Goal: Task Accomplishment & Management: Manage account settings

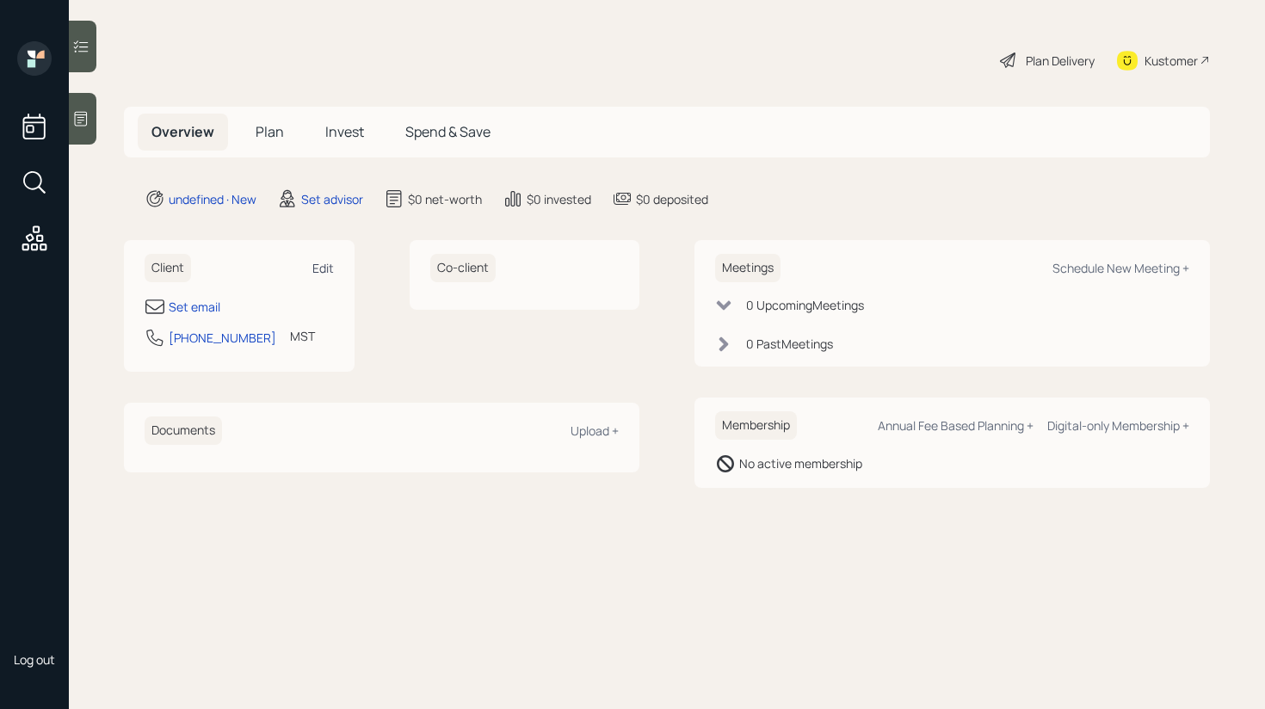
drag, startPoint x: 0, startPoint y: 0, endPoint x: 333, endPoint y: 273, distance: 430.4
click at [333, 273] on div "Edit" at bounding box center [323, 268] width 22 height 16
select select "America/[GEOGRAPHIC_DATA]"
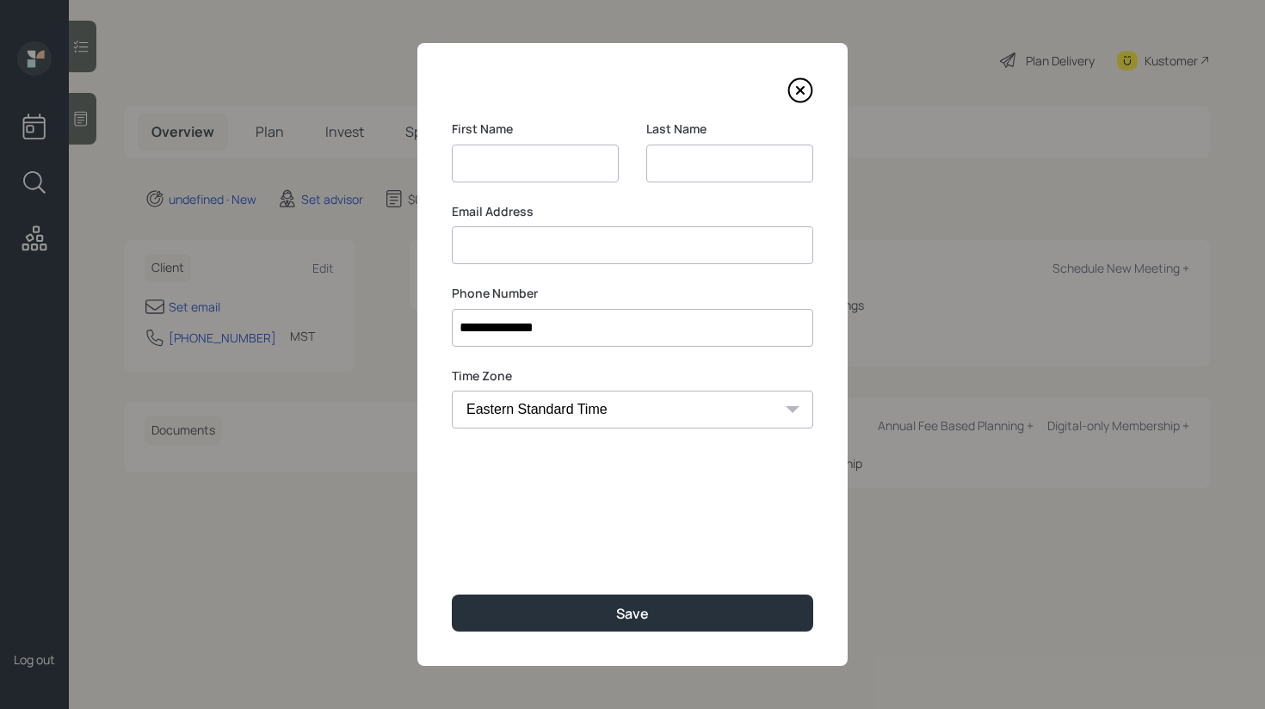
click at [602, 249] on input at bounding box center [632, 245] width 361 height 38
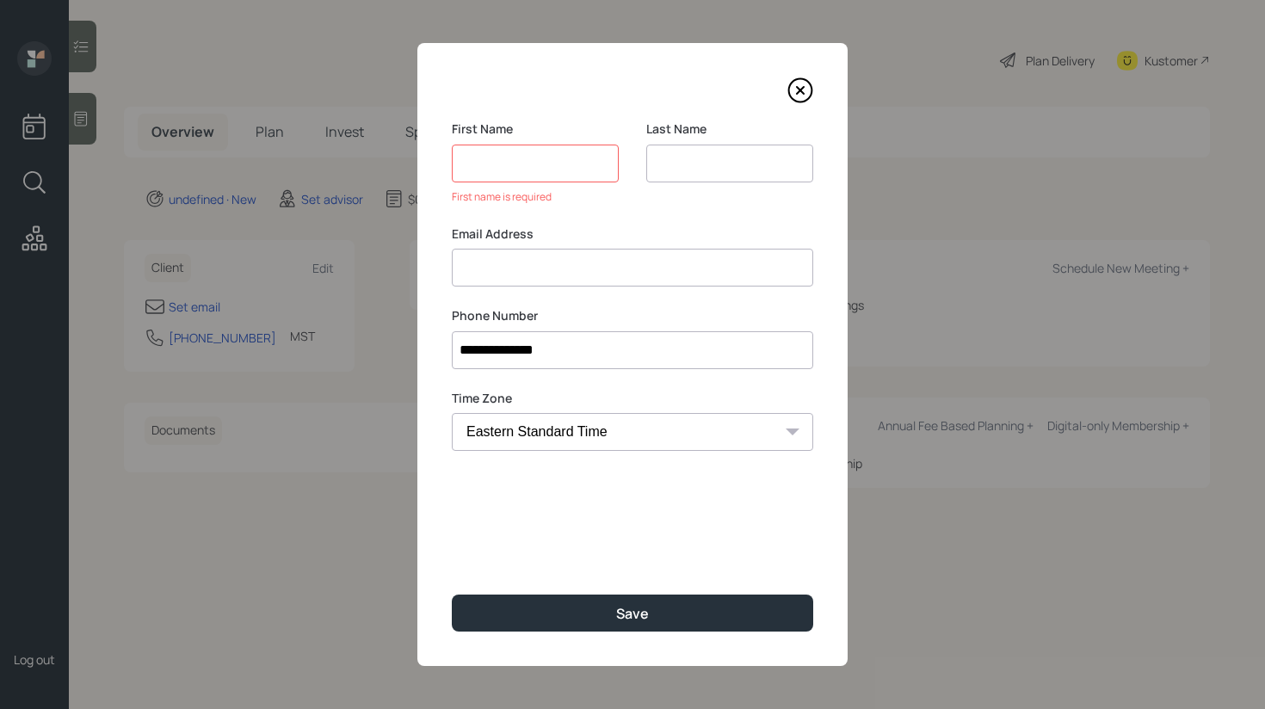
paste input "[PERSON_NAME] [PERSON_NAME][EMAIL_ADDRESS][DOMAIN_NAME]"
drag, startPoint x: 552, startPoint y: 270, endPoint x: 443, endPoint y: 267, distance: 109.3
click at [442, 267] on div "**********" at bounding box center [632, 354] width 430 height 623
type input "[EMAIL_ADDRESS][DOMAIN_NAME]"
click at [509, 163] on input at bounding box center [535, 164] width 167 height 38
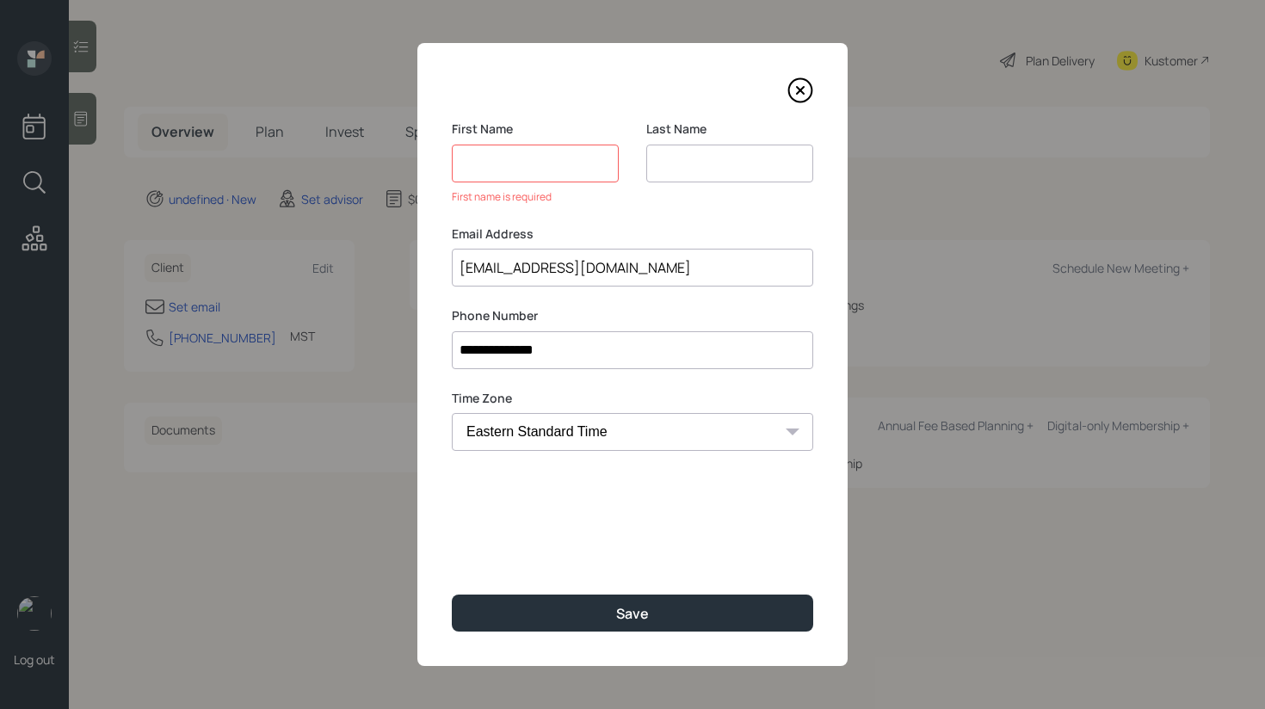
paste input "[PERSON_NAME]"
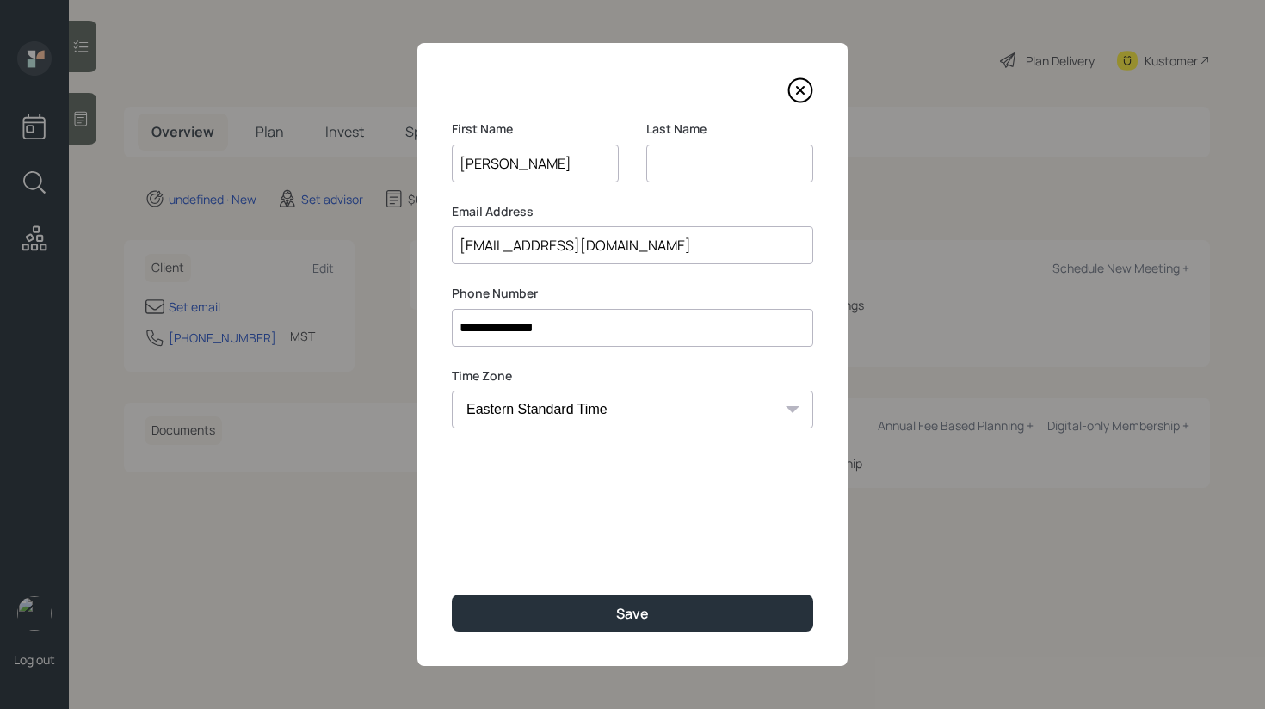
click at [520, 163] on input "[PERSON_NAME]" at bounding box center [535, 164] width 167 height 38
type input "[PERSON_NAME]"
click at [716, 164] on input at bounding box center [729, 164] width 167 height 38
paste input "Sierra"
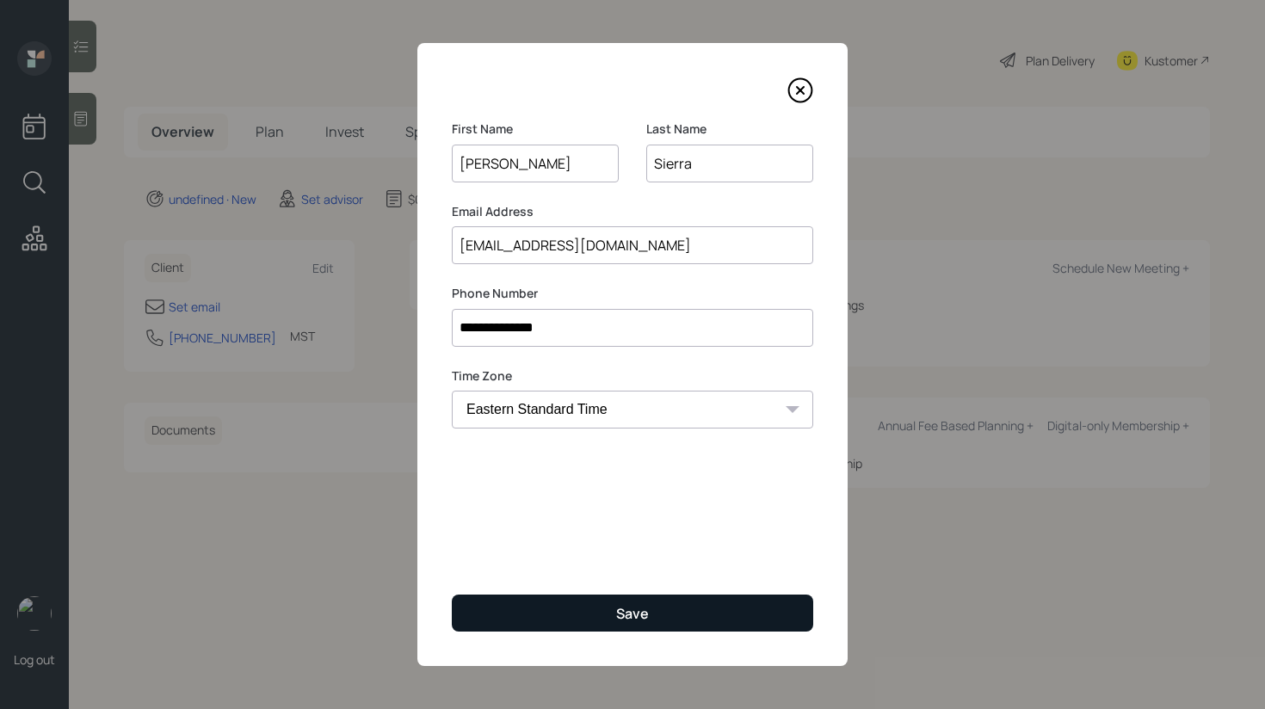
type input "Sierra"
click at [592, 618] on button "Save" at bounding box center [632, 613] width 361 height 37
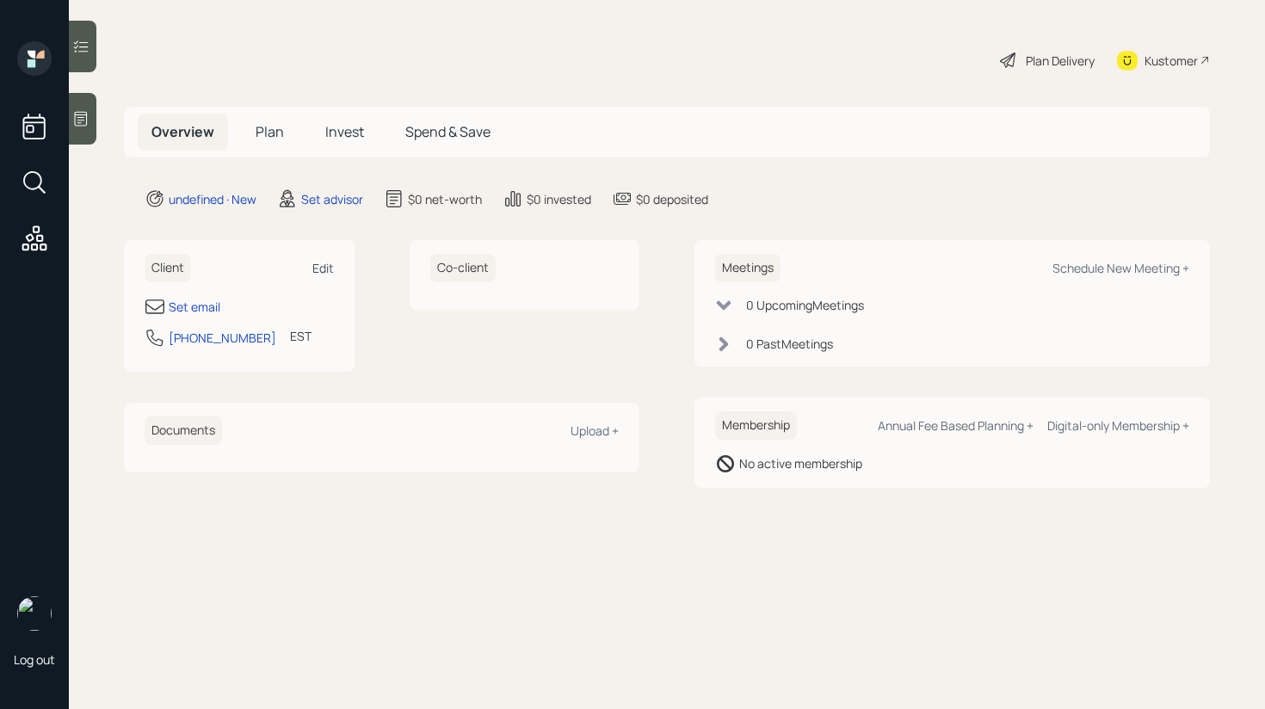
click at [326, 268] on div "Edit" at bounding box center [323, 268] width 22 height 16
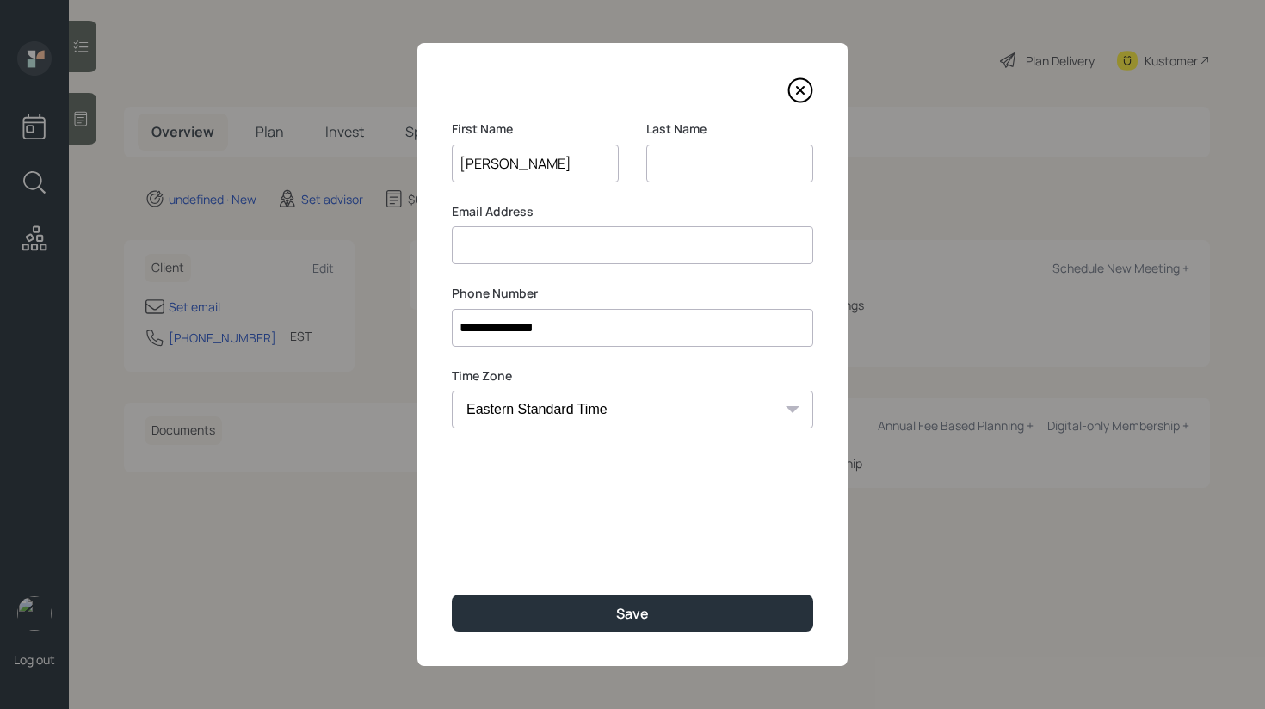
type input "Earl"
